Goal: Task Accomplishment & Management: Use online tool/utility

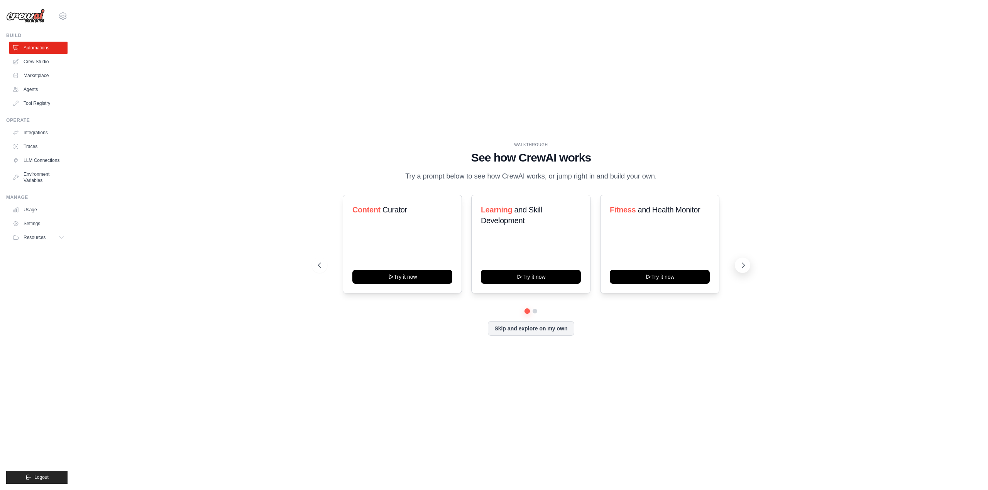
click at [743, 268] on icon at bounding box center [743, 265] width 2 height 5
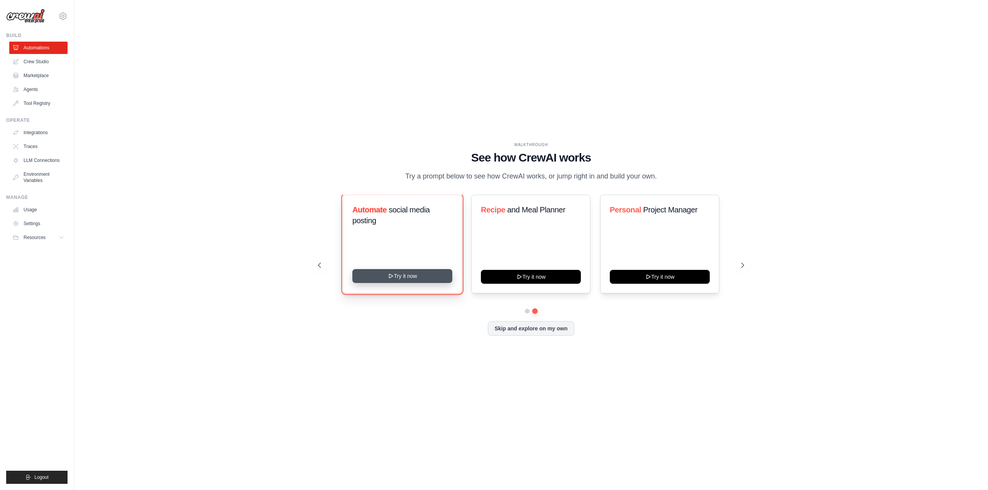
click at [405, 283] on button "Try it now" at bounding box center [402, 276] width 100 height 14
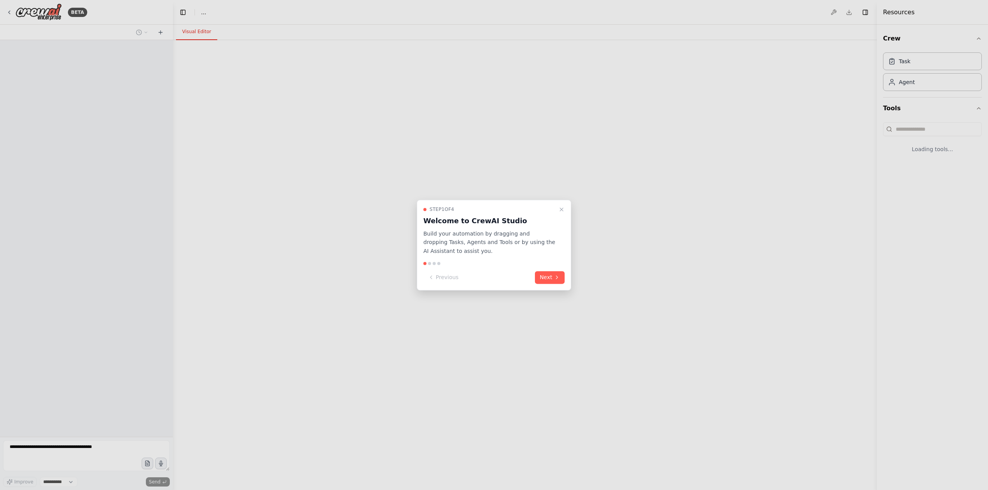
select select "****"
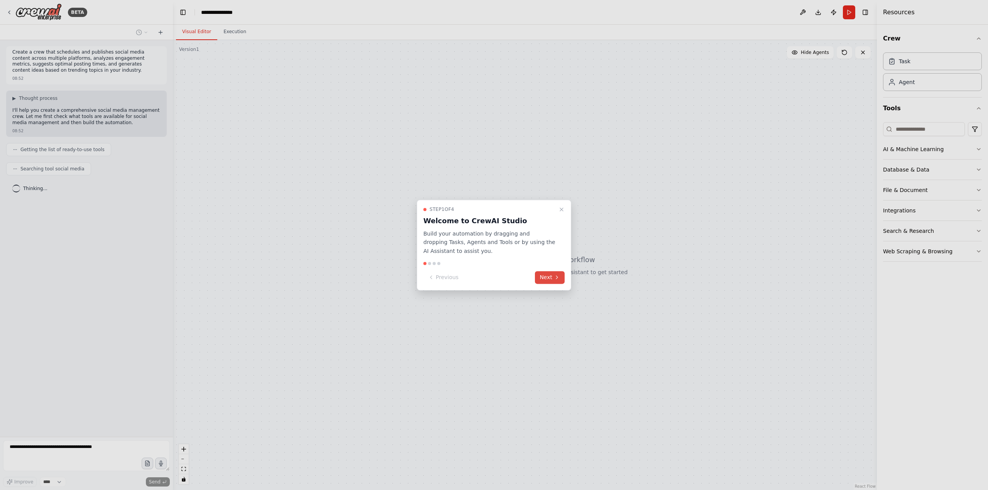
click at [547, 275] on button "Next" at bounding box center [550, 277] width 30 height 13
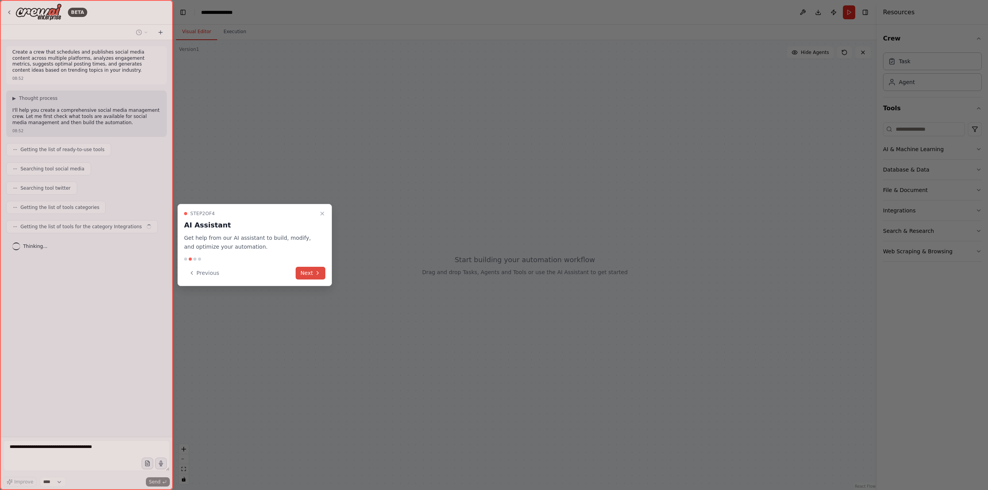
click at [310, 274] on button "Next" at bounding box center [311, 273] width 30 height 13
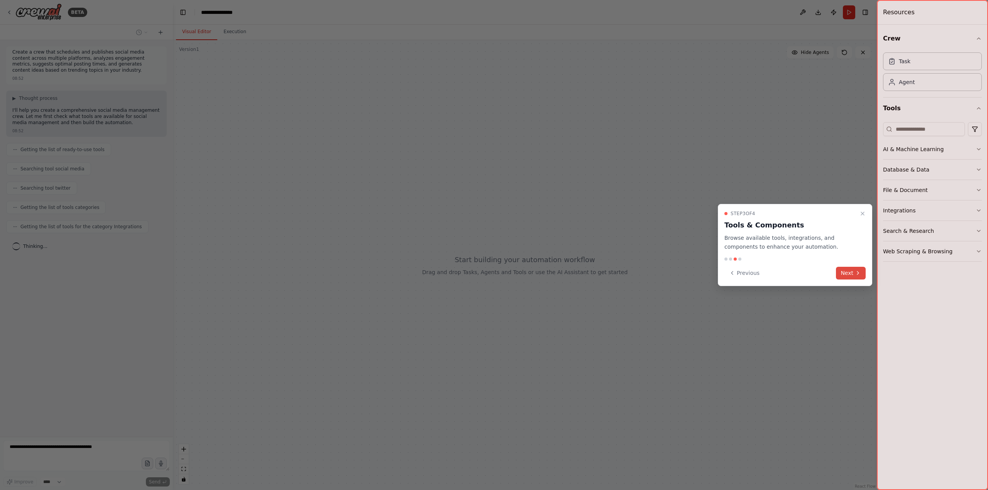
click at [848, 274] on button "Next" at bounding box center [851, 273] width 30 height 13
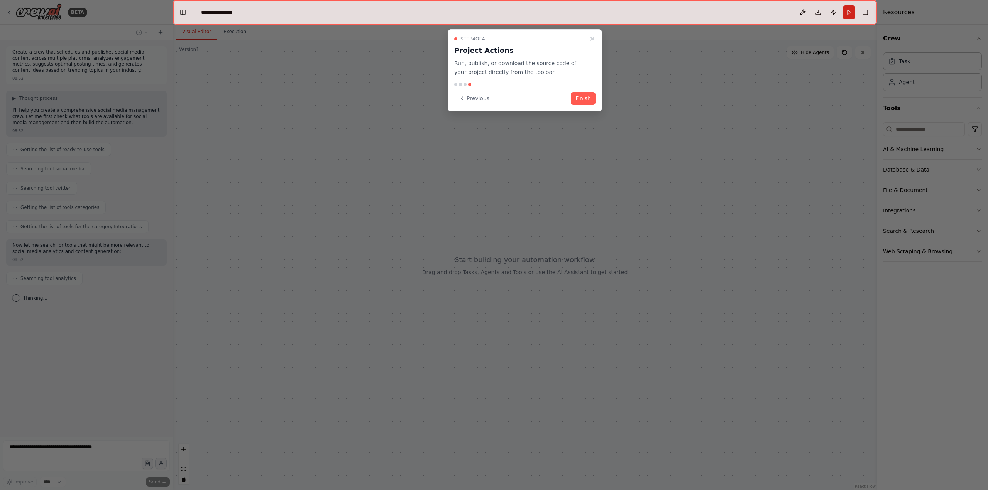
click at [574, 103] on button "Finish" at bounding box center [583, 98] width 25 height 13
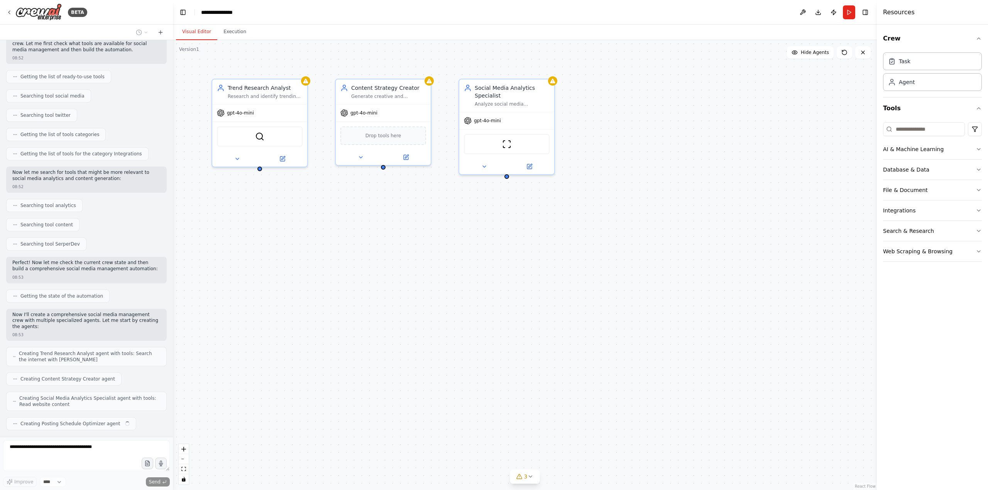
scroll to position [92, 0]
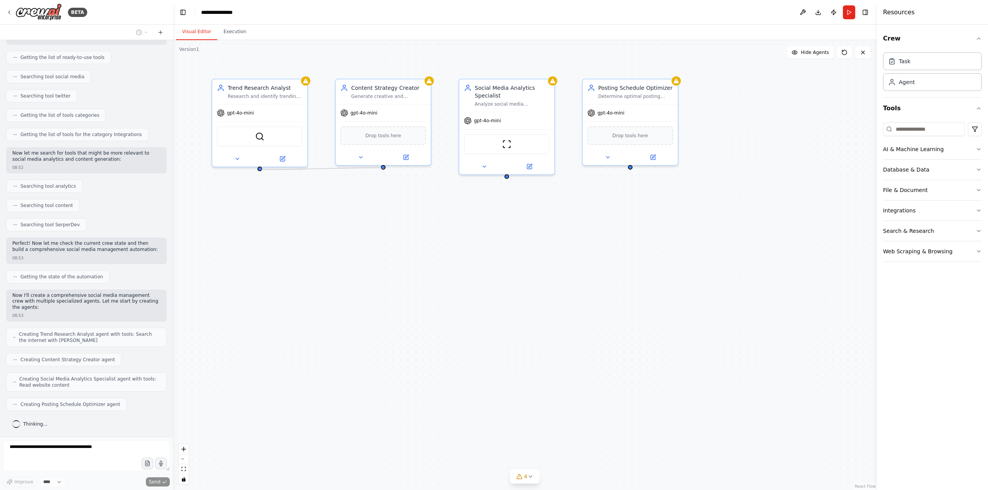
drag, startPoint x: 260, startPoint y: 169, endPoint x: 384, endPoint y: 169, distance: 123.9
click at [384, 169] on div "Trend Research Analyst Research and identify trending topics in the {industry} …" at bounding box center [525, 265] width 704 height 450
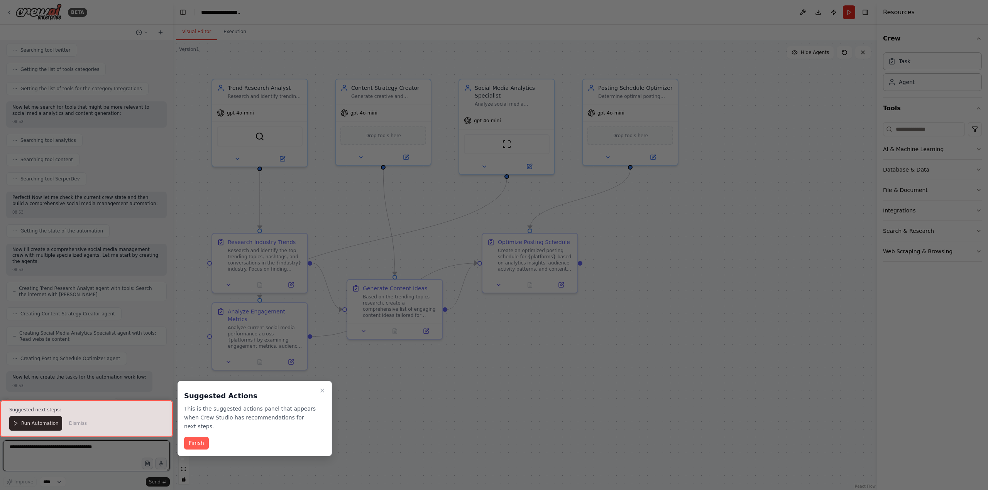
scroll to position [579, 0]
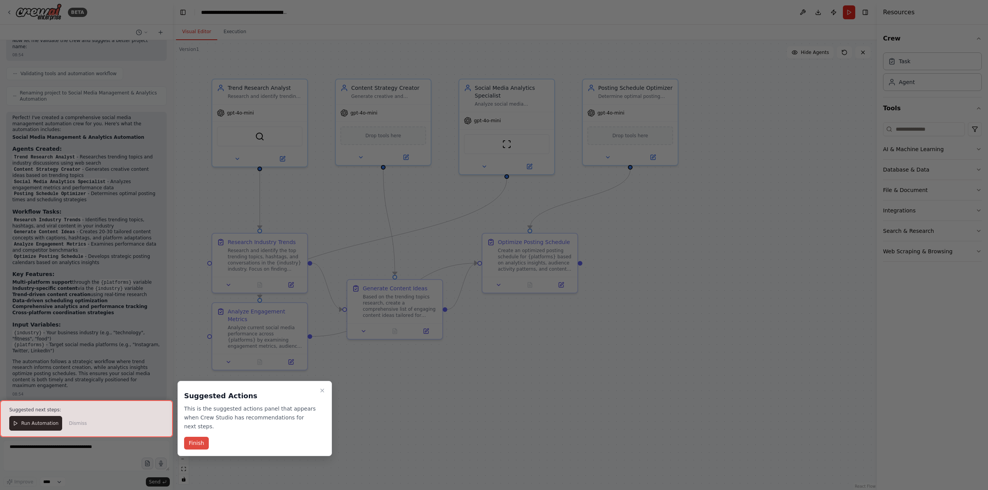
click at [195, 444] on button "Finish" at bounding box center [196, 443] width 25 height 13
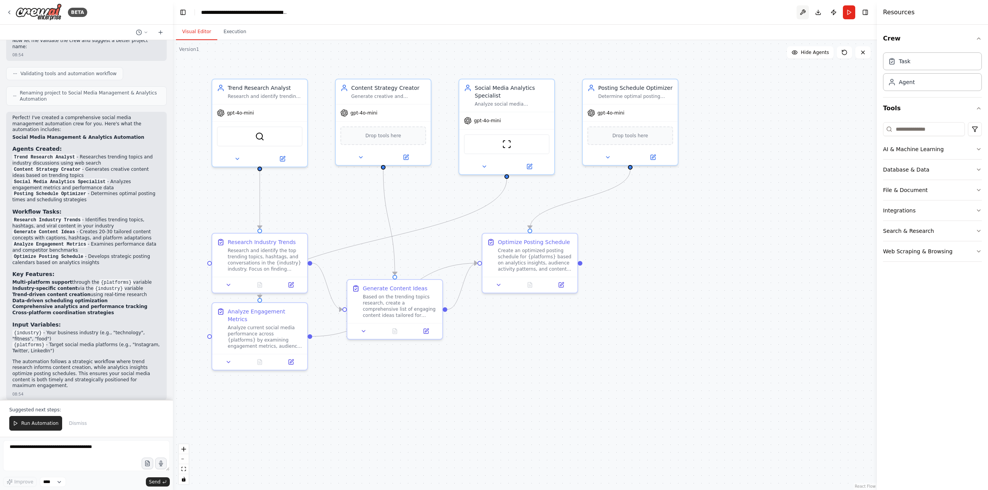
click at [801, 12] on button at bounding box center [802, 12] width 12 height 14
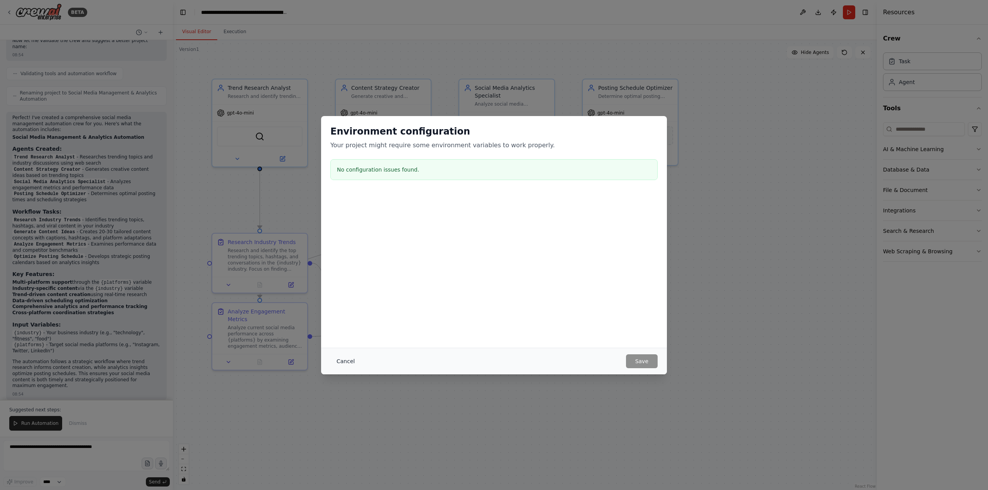
click at [351, 361] on button "Cancel" at bounding box center [345, 362] width 30 height 14
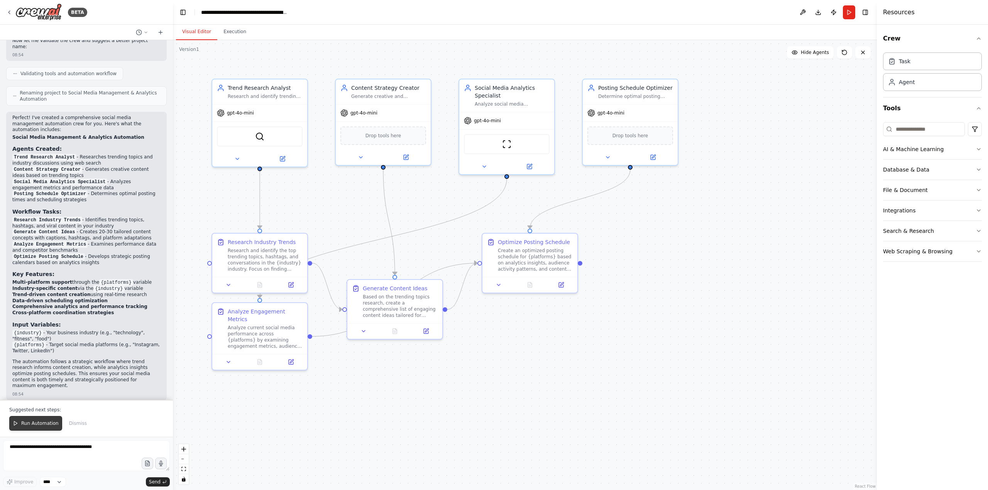
click at [39, 425] on span "Run Automation" at bounding box center [39, 424] width 37 height 6
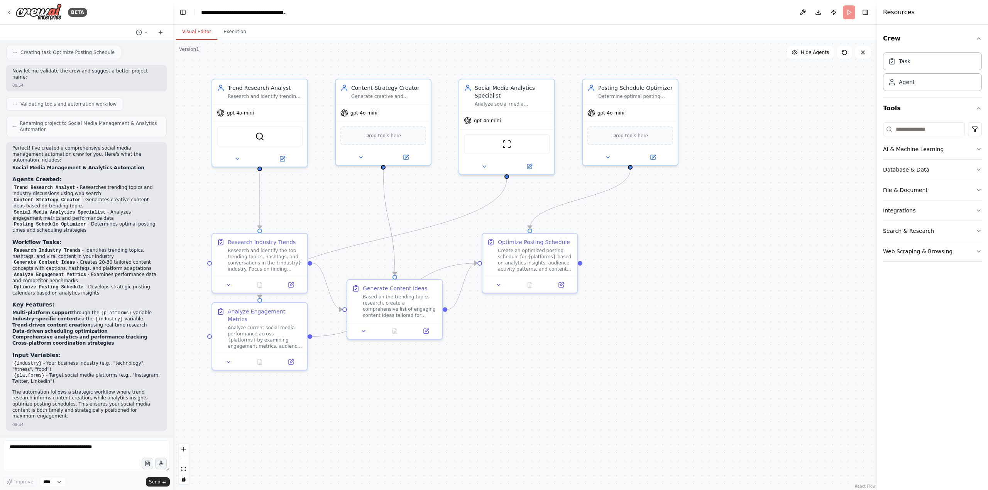
scroll to position [542, 0]
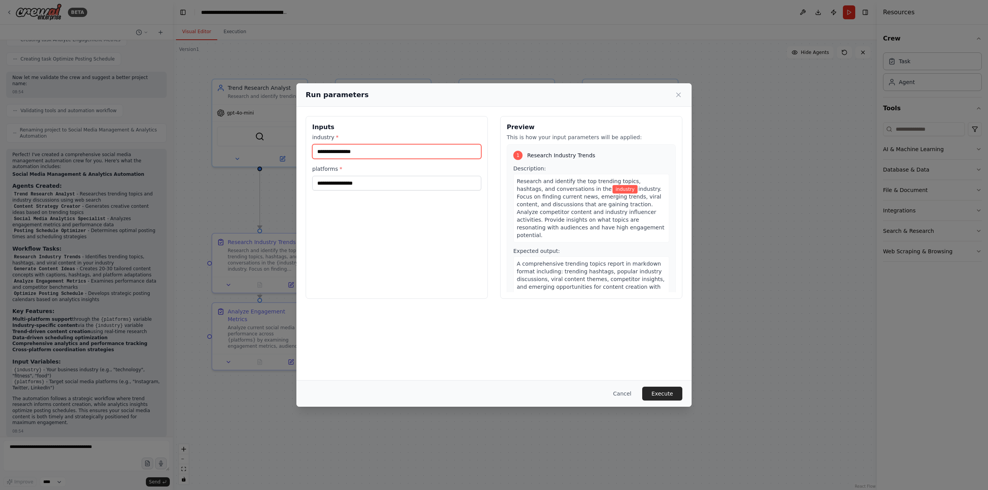
click at [374, 156] on input "industry *" at bounding box center [396, 151] width 169 height 15
type input "*******"
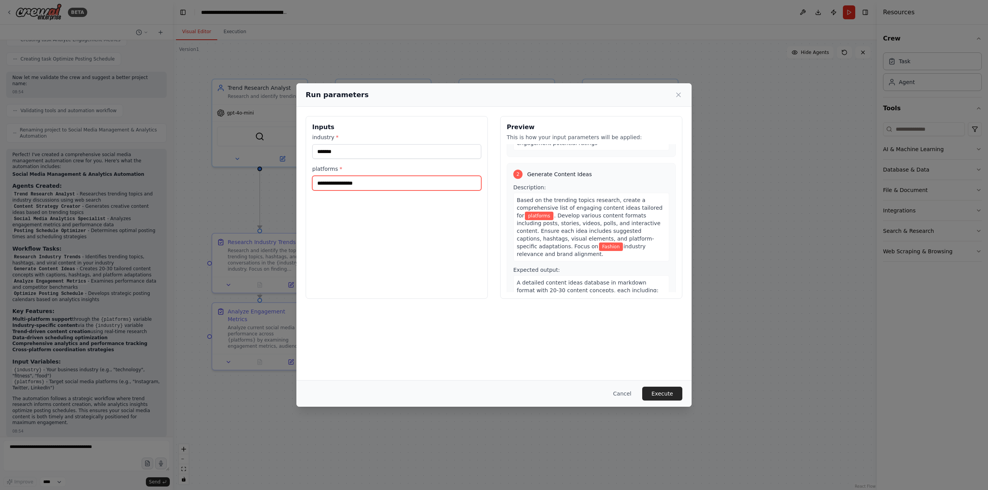
scroll to position [154, 0]
type input "*********"
click at [668, 388] on button "Execute" at bounding box center [662, 394] width 40 height 14
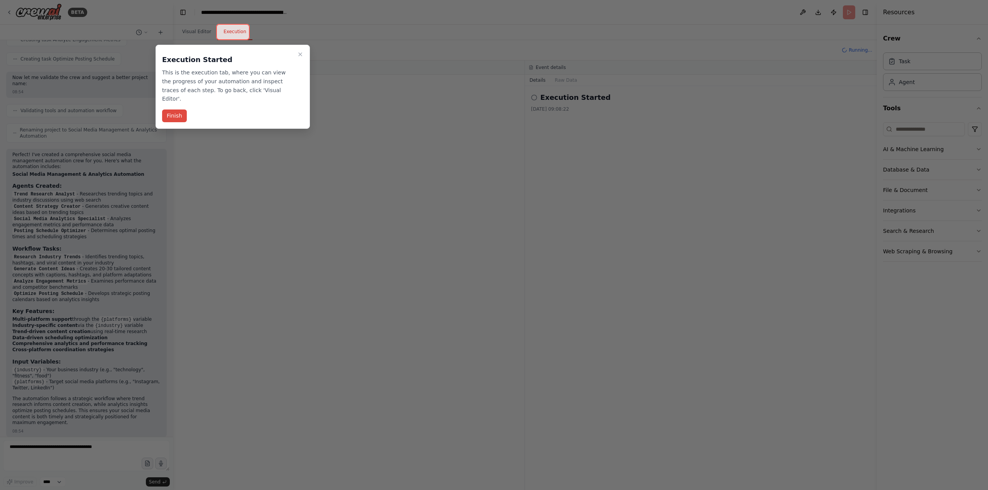
click at [179, 110] on button "Finish" at bounding box center [174, 116] width 25 height 13
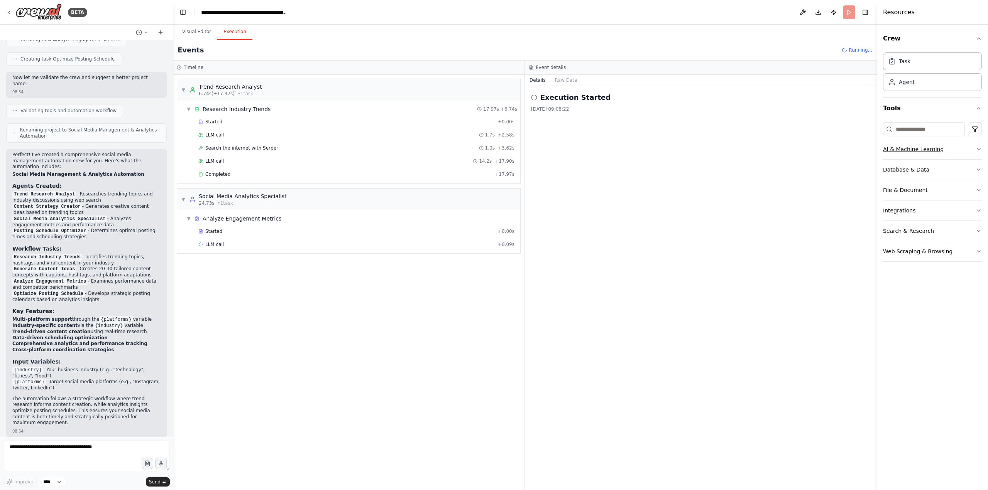
click at [975, 152] on button "AI & Machine Learning" at bounding box center [932, 149] width 99 height 20
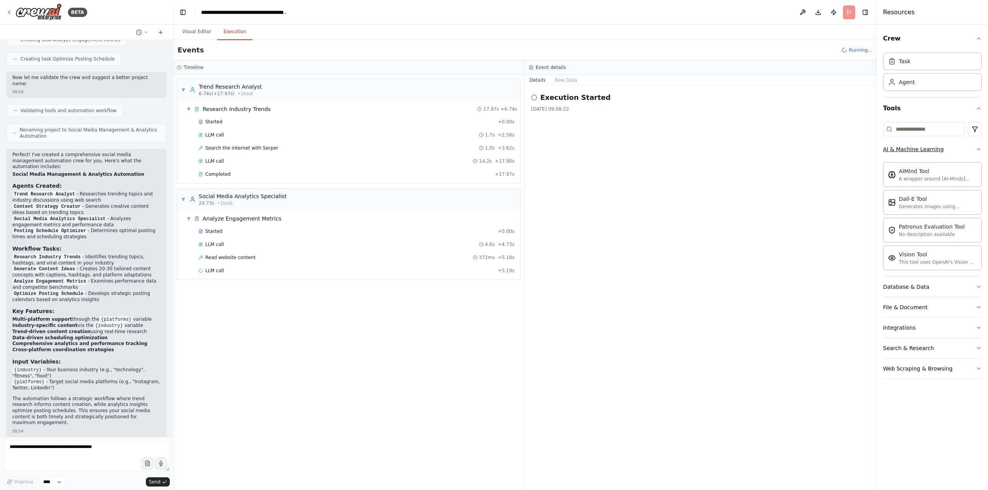
click at [975, 146] on button "AI & Machine Learning" at bounding box center [932, 149] width 99 height 20
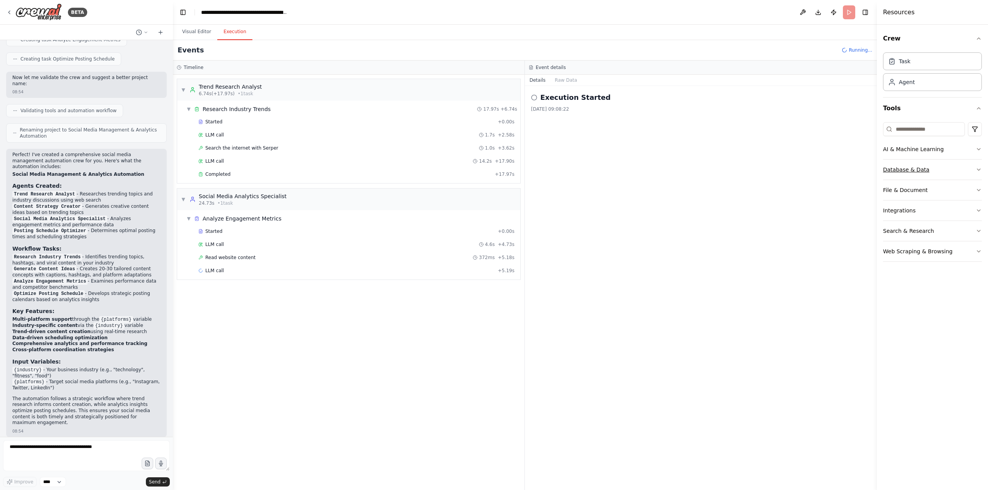
click at [958, 171] on button "Database & Data" at bounding box center [932, 170] width 99 height 20
click at [948, 187] on button "File & Document" at bounding box center [932, 190] width 99 height 20
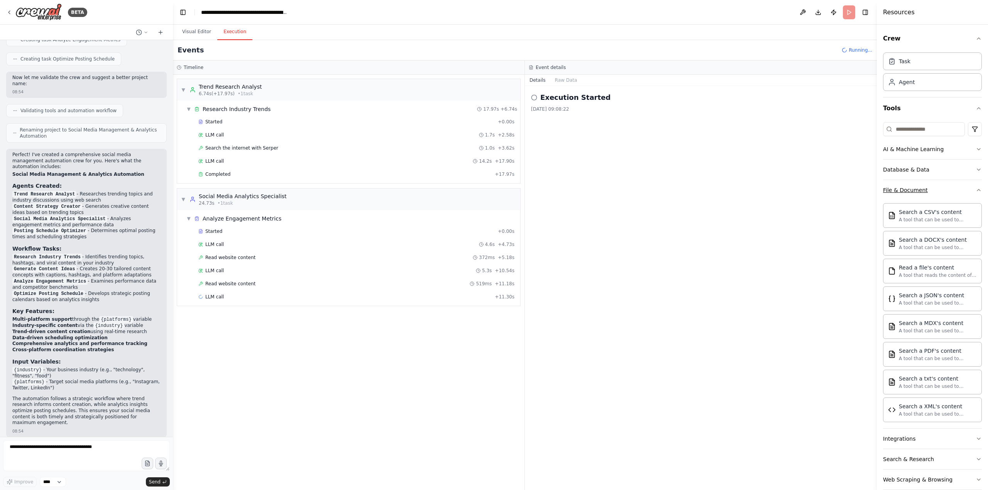
click at [948, 187] on button "File & Document" at bounding box center [932, 190] width 99 height 20
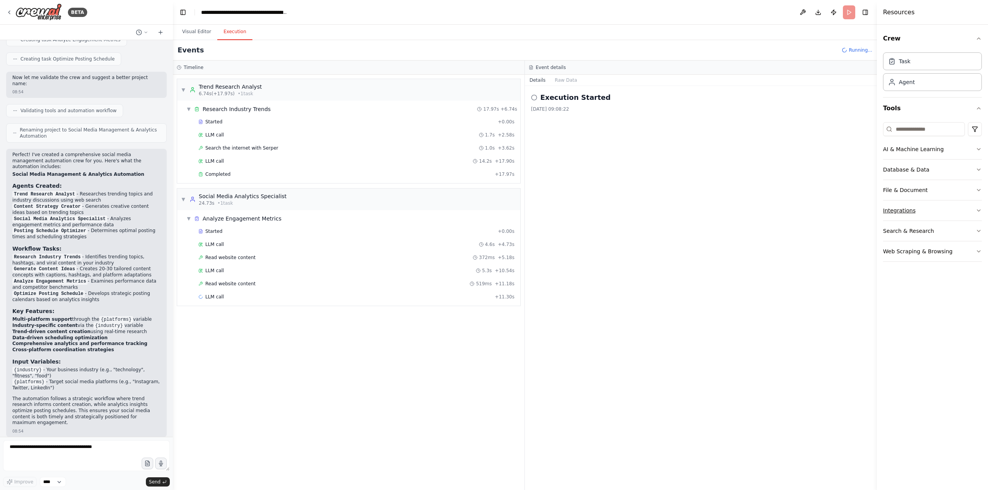
click at [936, 217] on button "Integrations" at bounding box center [932, 211] width 99 height 20
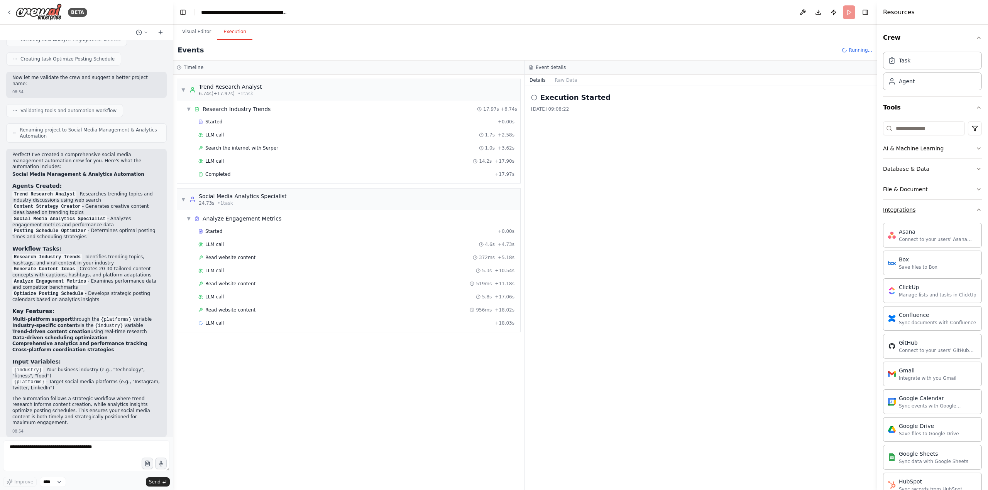
scroll to position [0, 0]
click at [943, 211] on button "Integrations" at bounding box center [932, 211] width 99 height 20
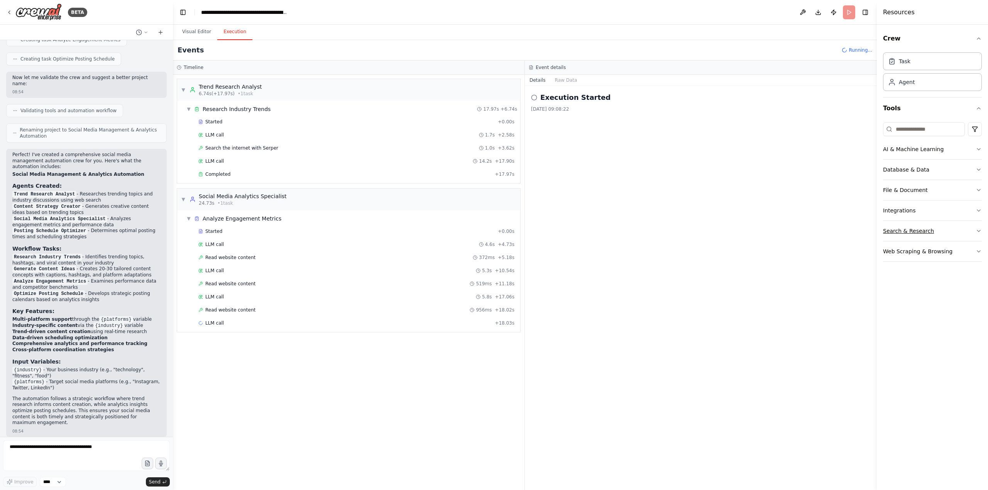
click at [938, 229] on button "Search & Research" at bounding box center [932, 231] width 99 height 20
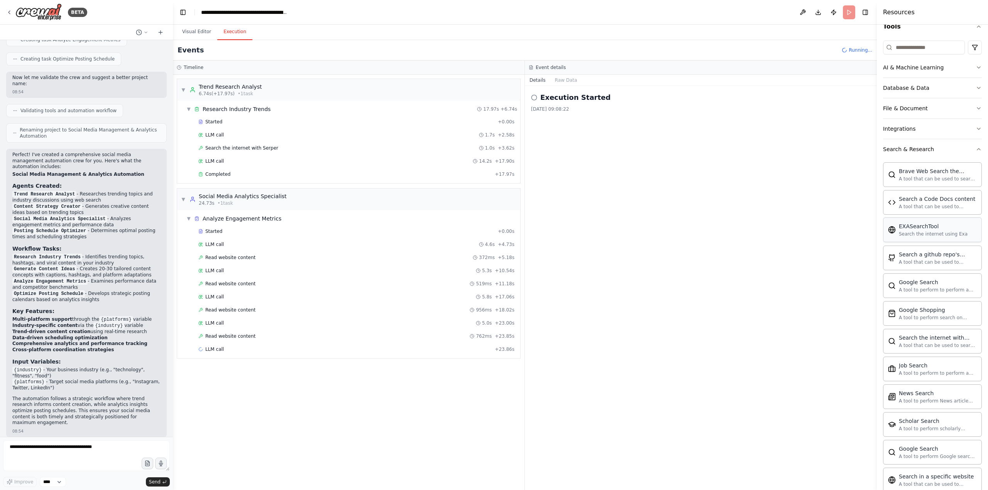
scroll to position [25, 0]
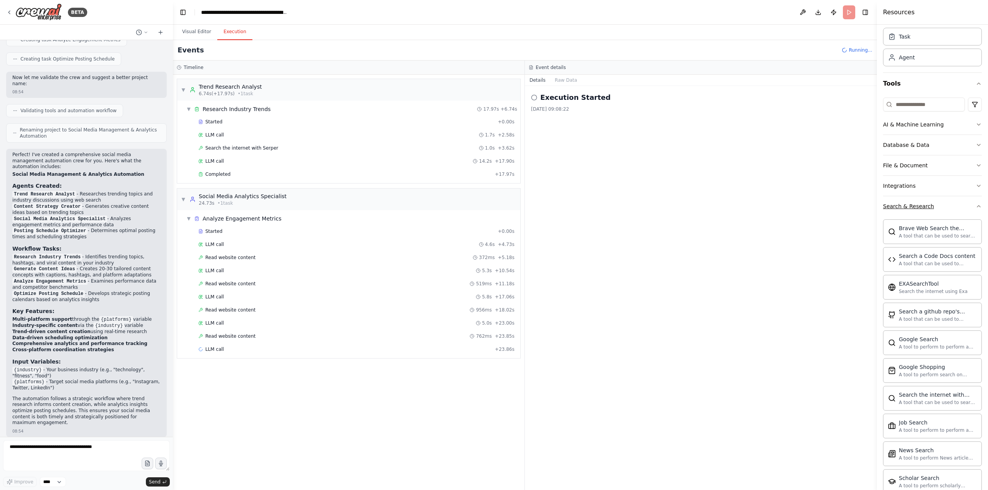
click at [953, 206] on button "Search & Research" at bounding box center [932, 206] width 99 height 20
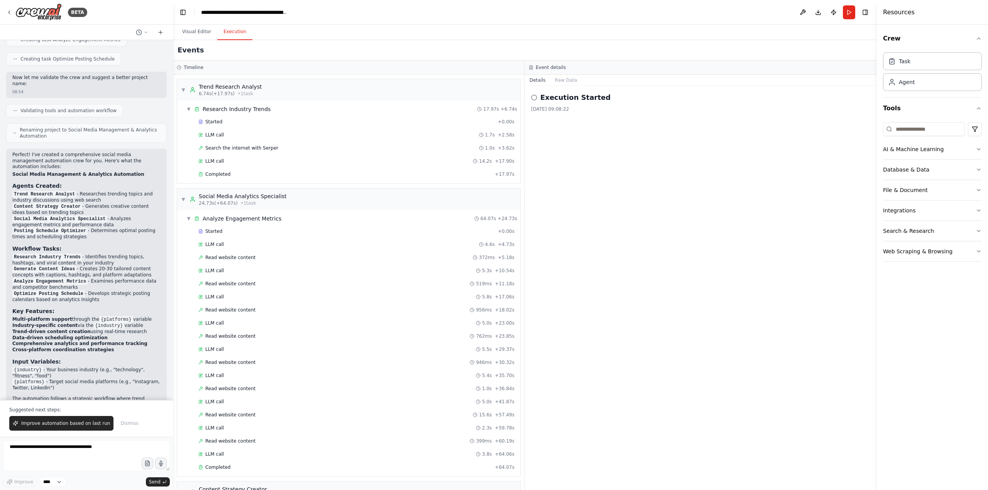
scroll to position [579, 0]
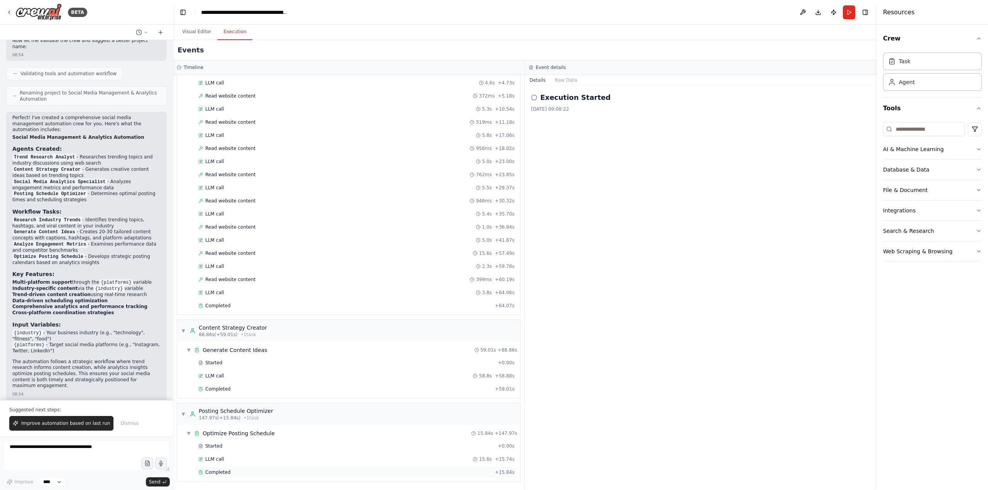
click at [337, 474] on div "Completed" at bounding box center [344, 473] width 293 height 6
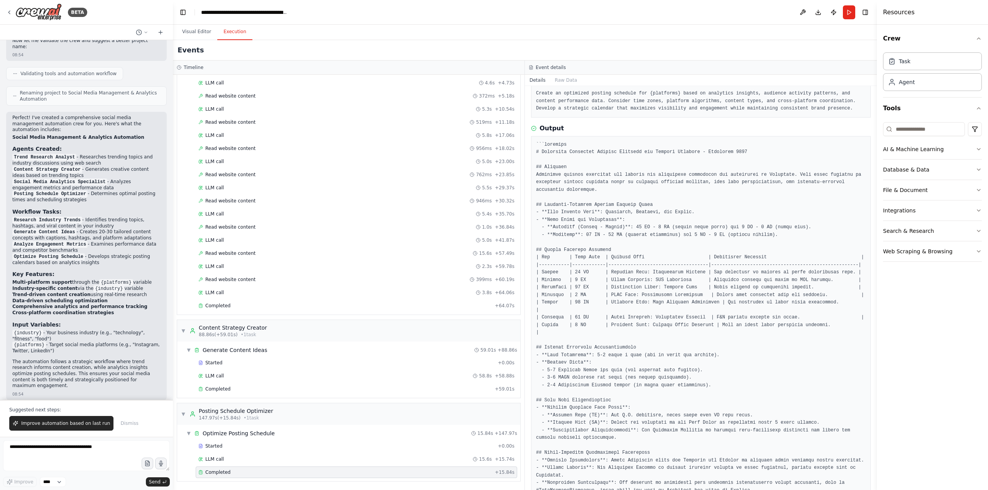
scroll to position [42, 0]
click at [385, 310] on div "Completed + 64.07s" at bounding box center [356, 306] width 321 height 12
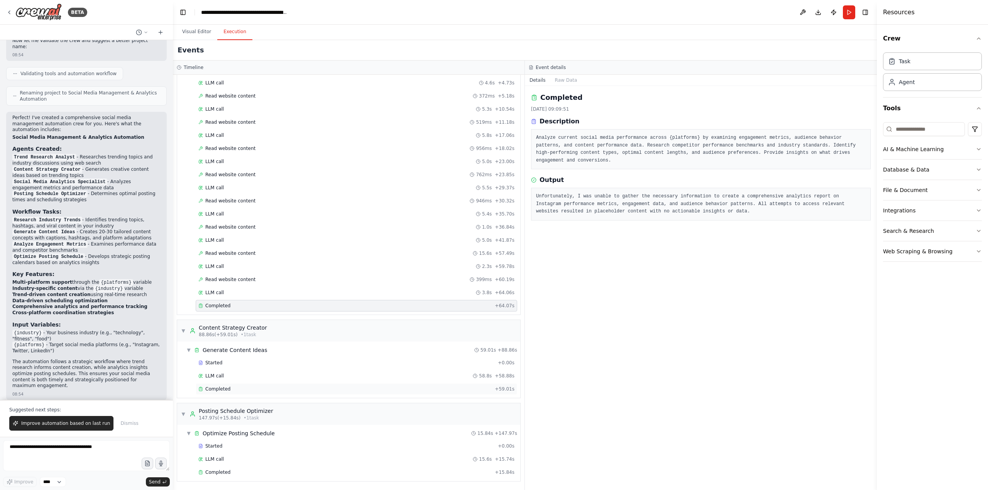
click at [371, 387] on div "Completed" at bounding box center [344, 389] width 293 height 6
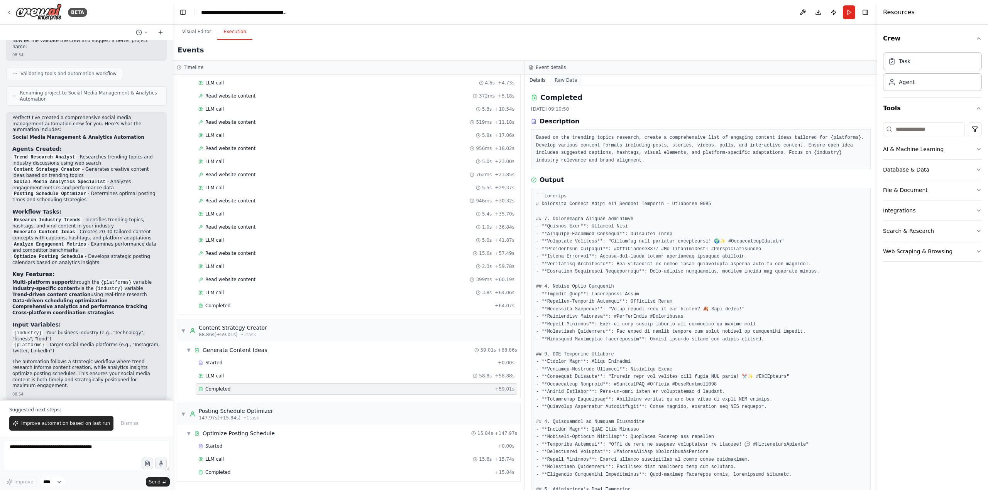
click at [571, 78] on button "Raw Data" at bounding box center [566, 80] width 32 height 11
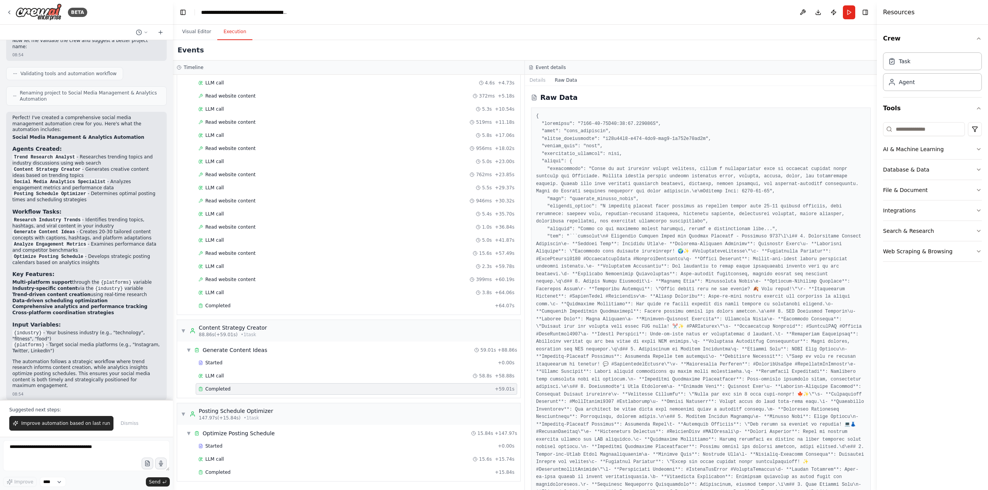
click at [538, 74] on div "Event details" at bounding box center [701, 68] width 352 height 14
click at [535, 78] on button "Details" at bounding box center [537, 80] width 25 height 11
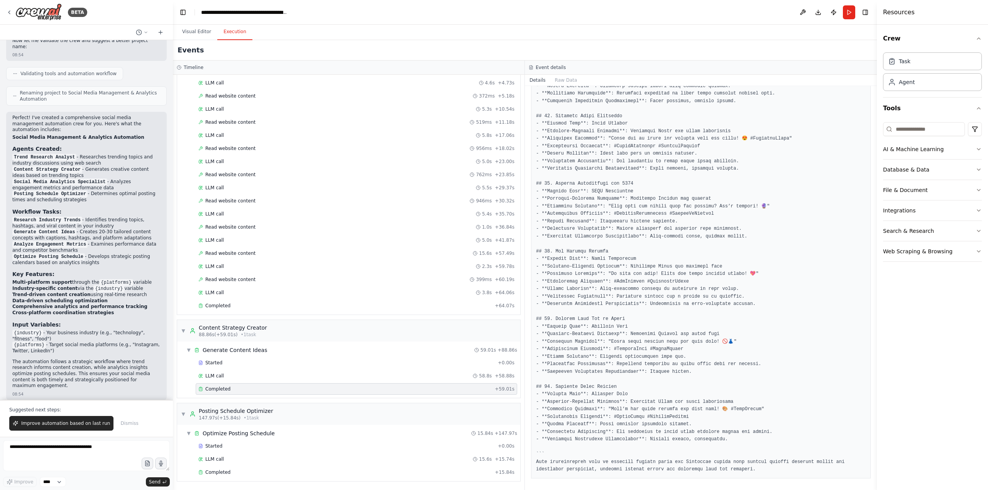
scroll to position [1458, 0]
